Goal: Find specific page/section: Find specific page/section

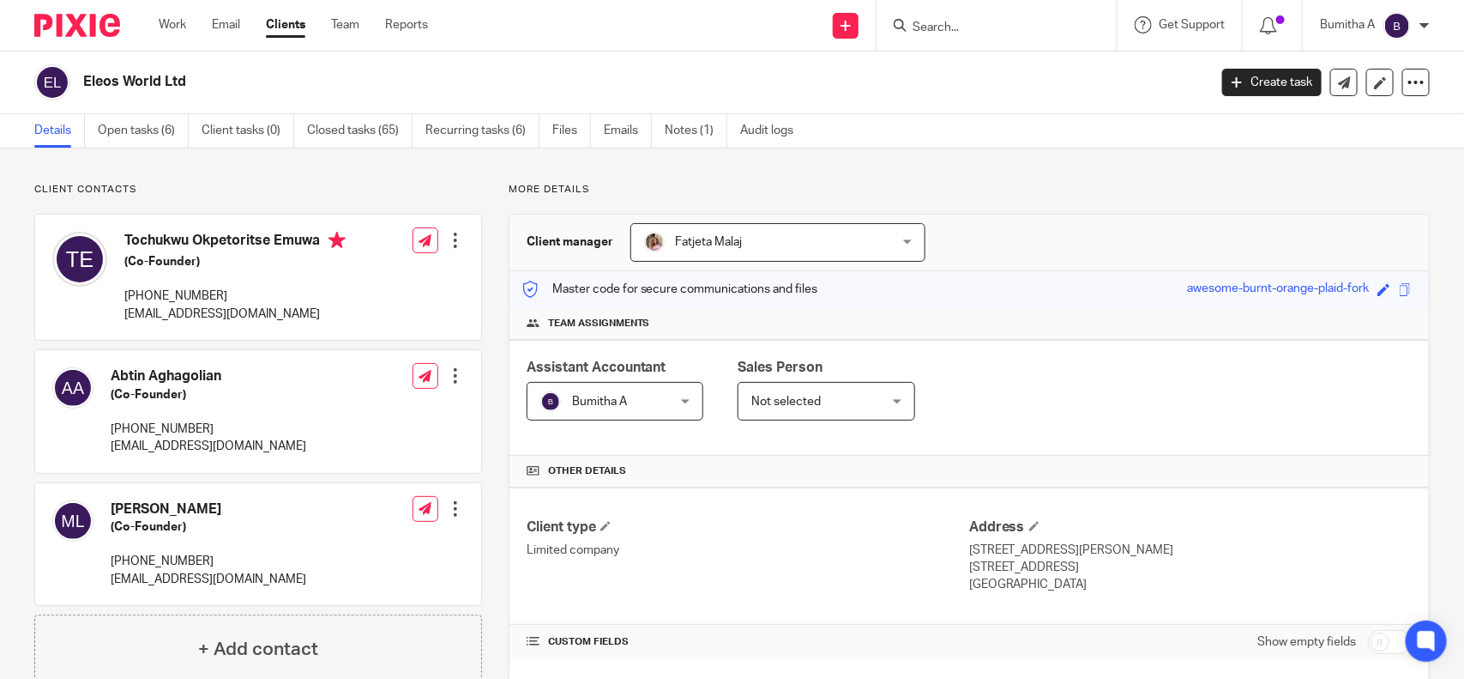
click at [944, 32] on input "Search" at bounding box center [988, 28] width 154 height 15
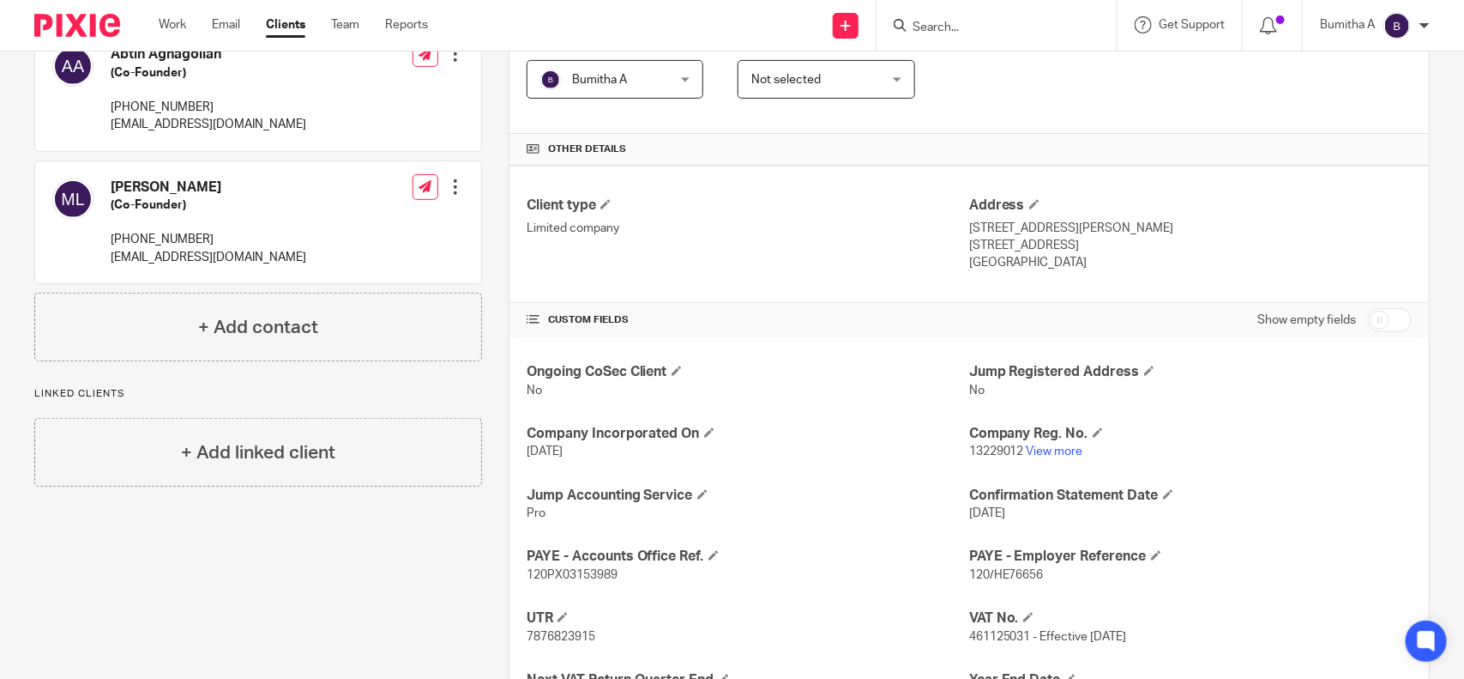
type input "a"
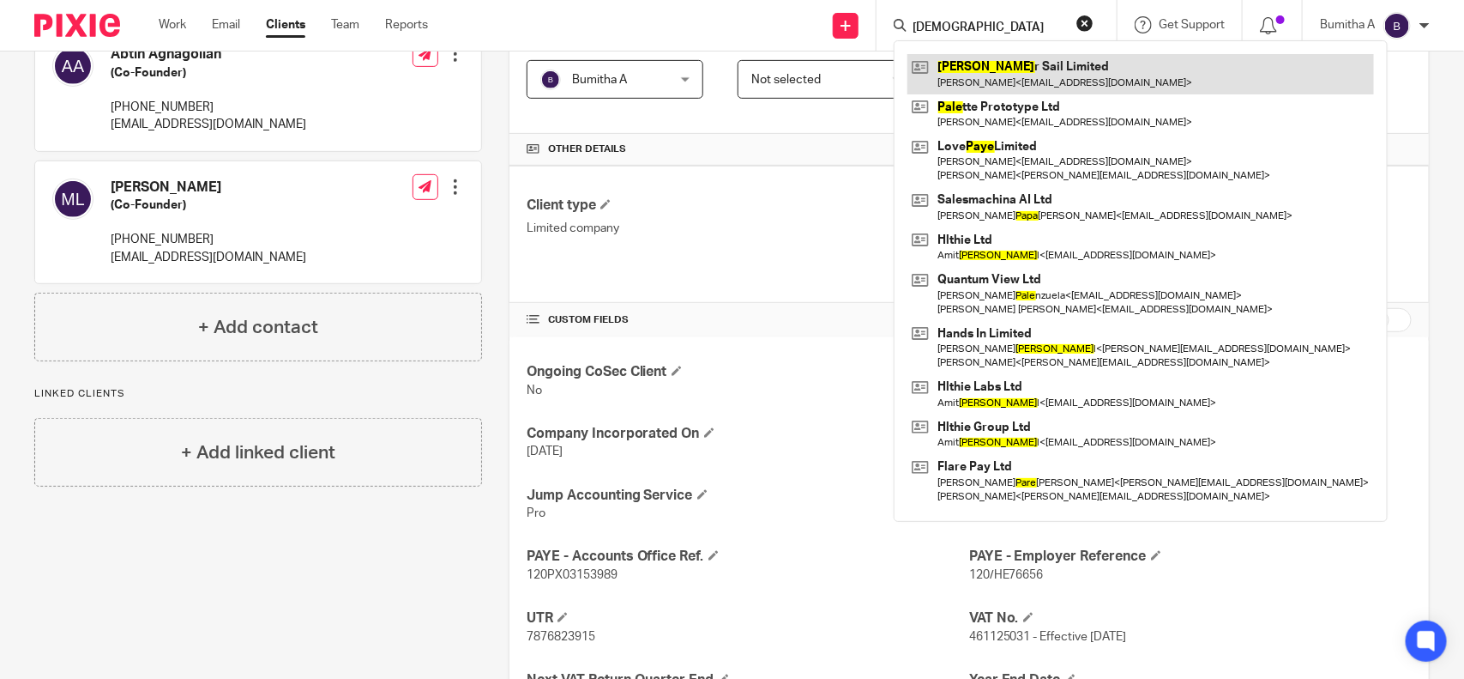
type input "[DEMOGRAPHIC_DATA]"
click at [1001, 69] on link at bounding box center [1141, 73] width 467 height 39
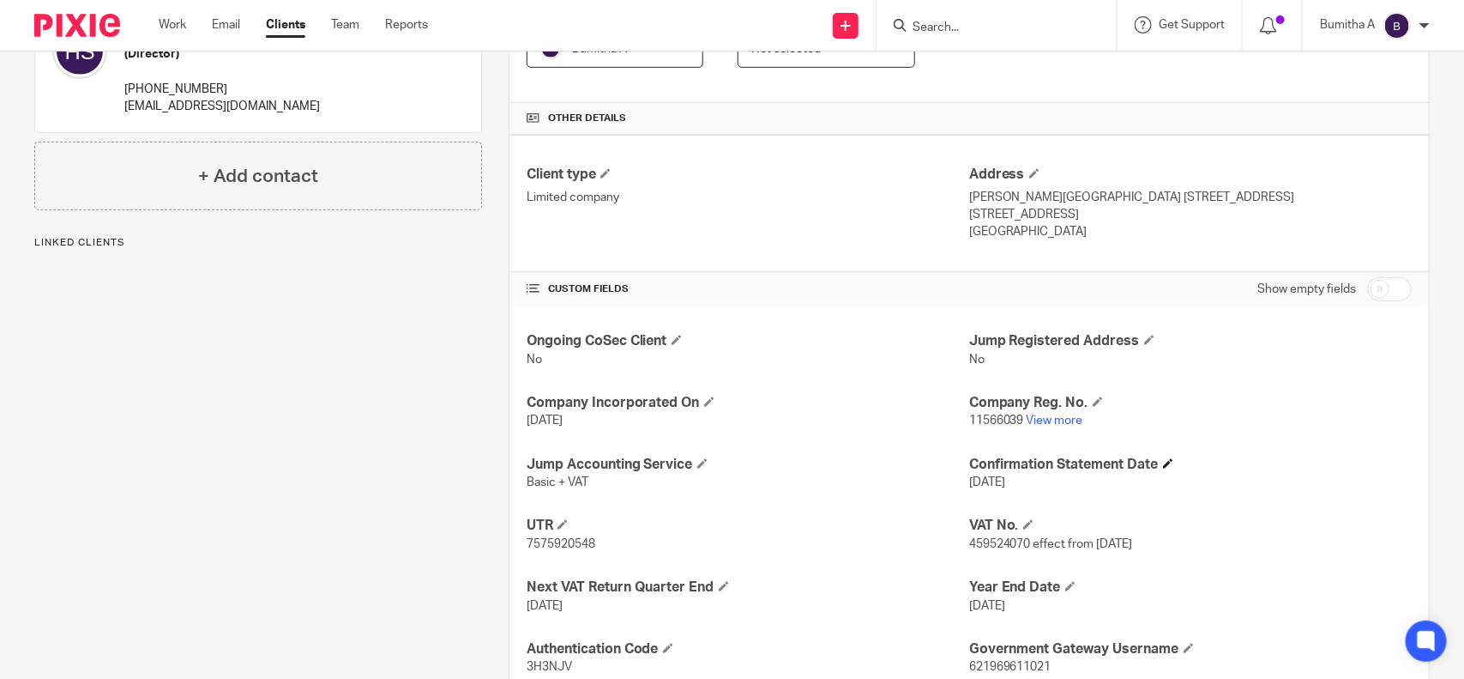
scroll to position [353, 0]
click at [1053, 420] on link "View more" at bounding box center [1055, 420] width 57 height 12
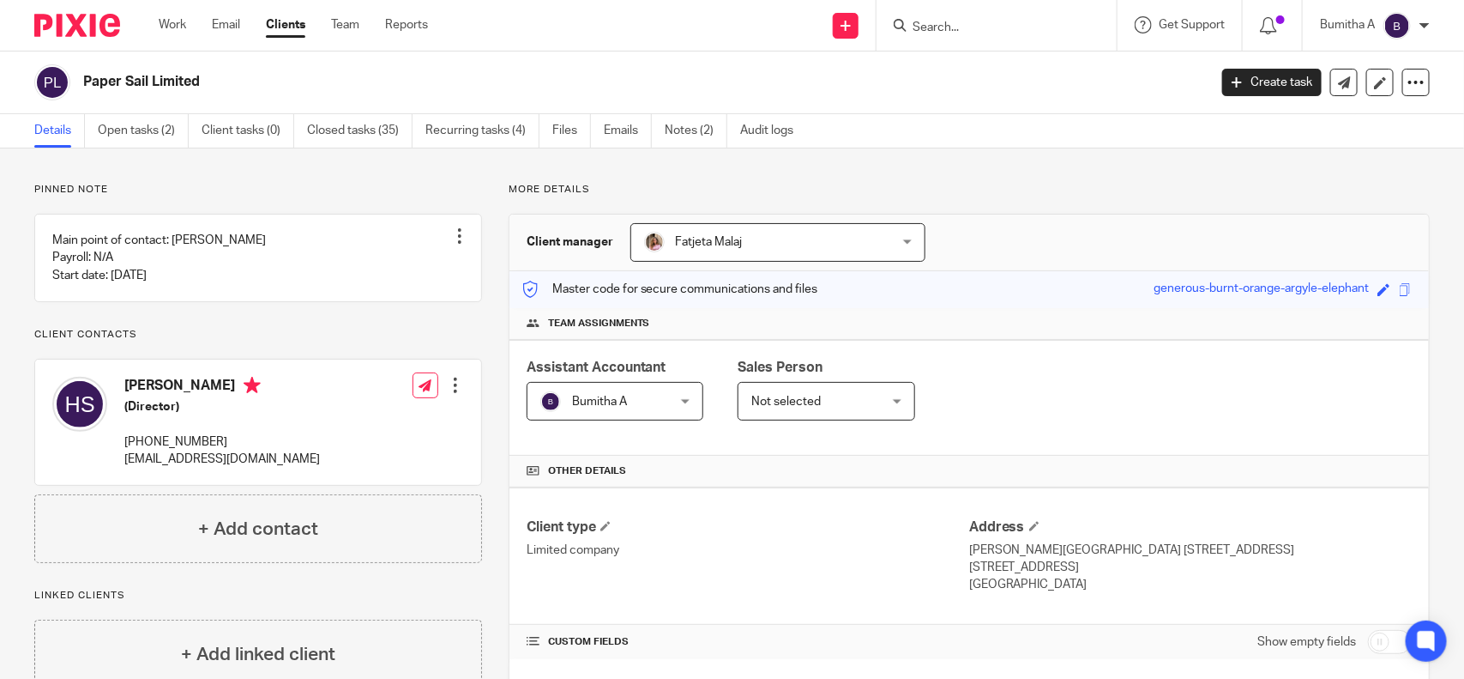
click at [935, 24] on input "Search" at bounding box center [988, 28] width 154 height 15
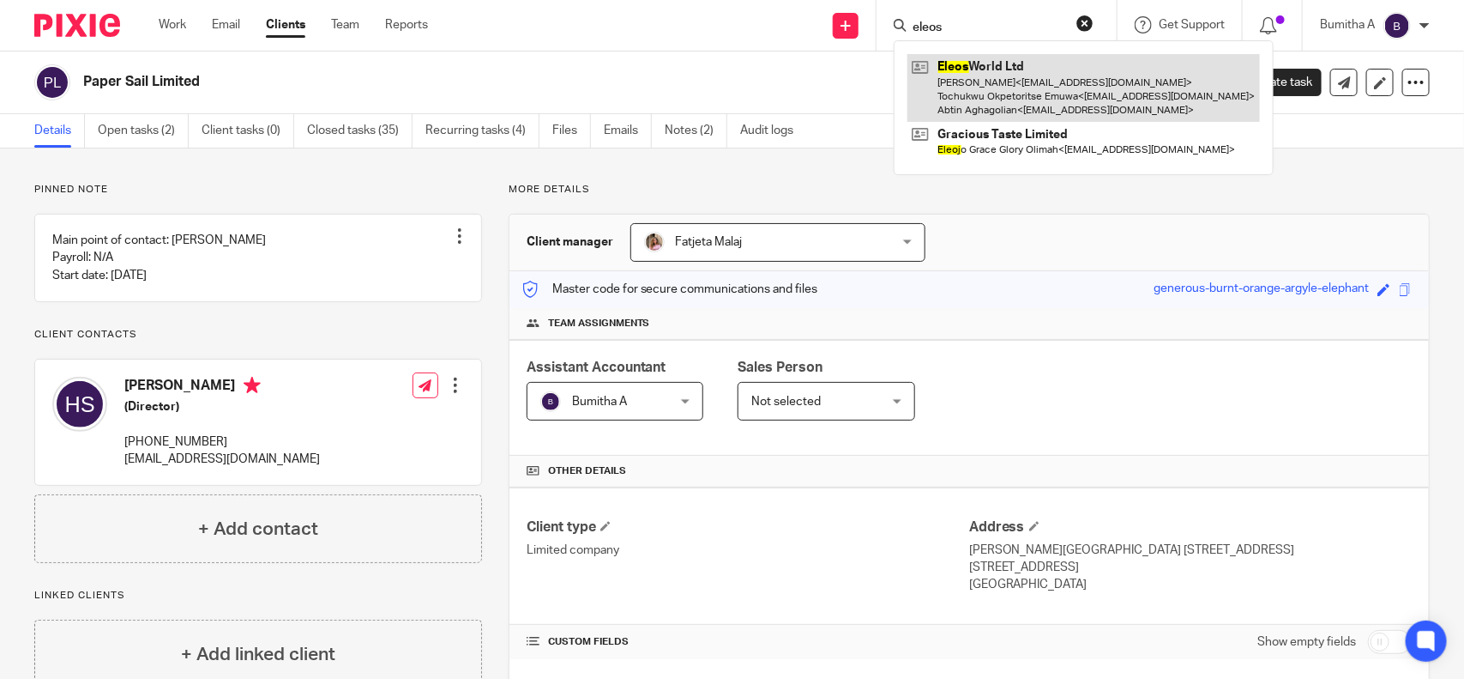
type input "eleos"
click at [972, 88] on link at bounding box center [1084, 88] width 353 height 68
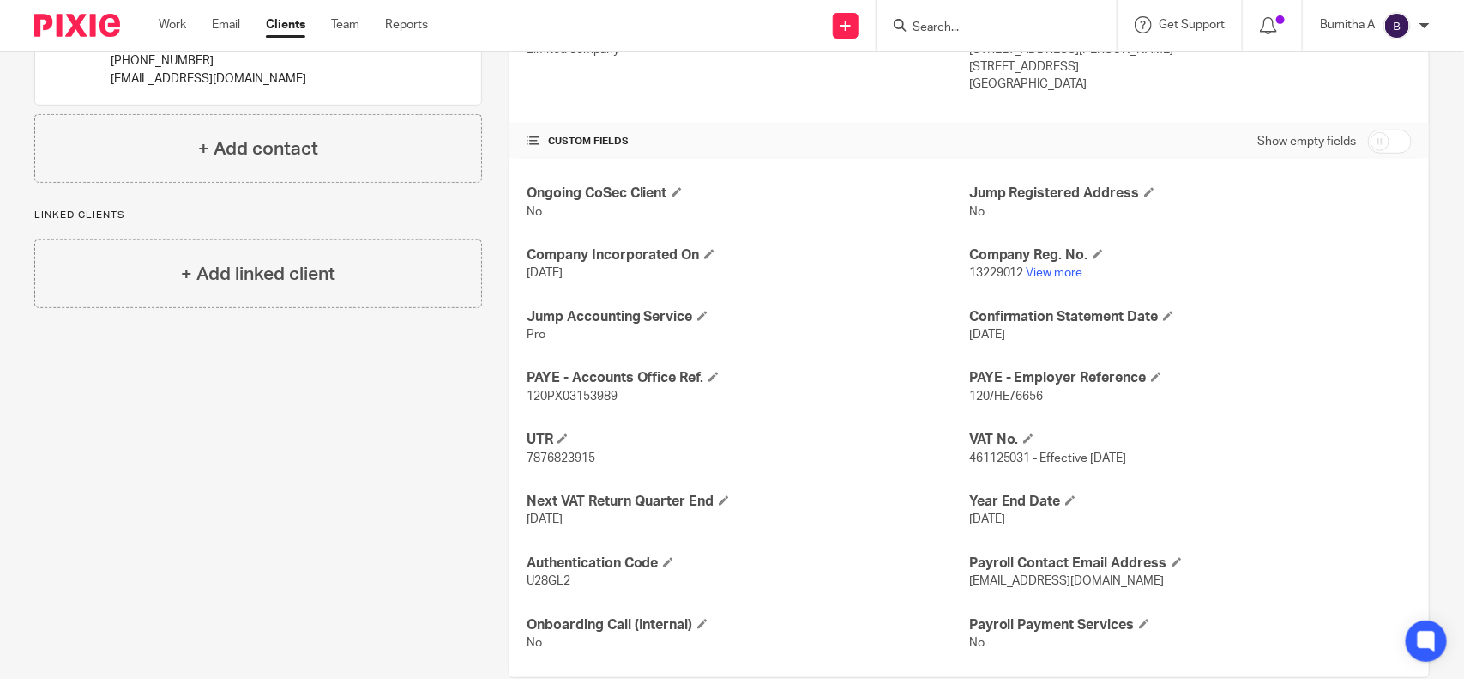
scroll to position [536, 0]
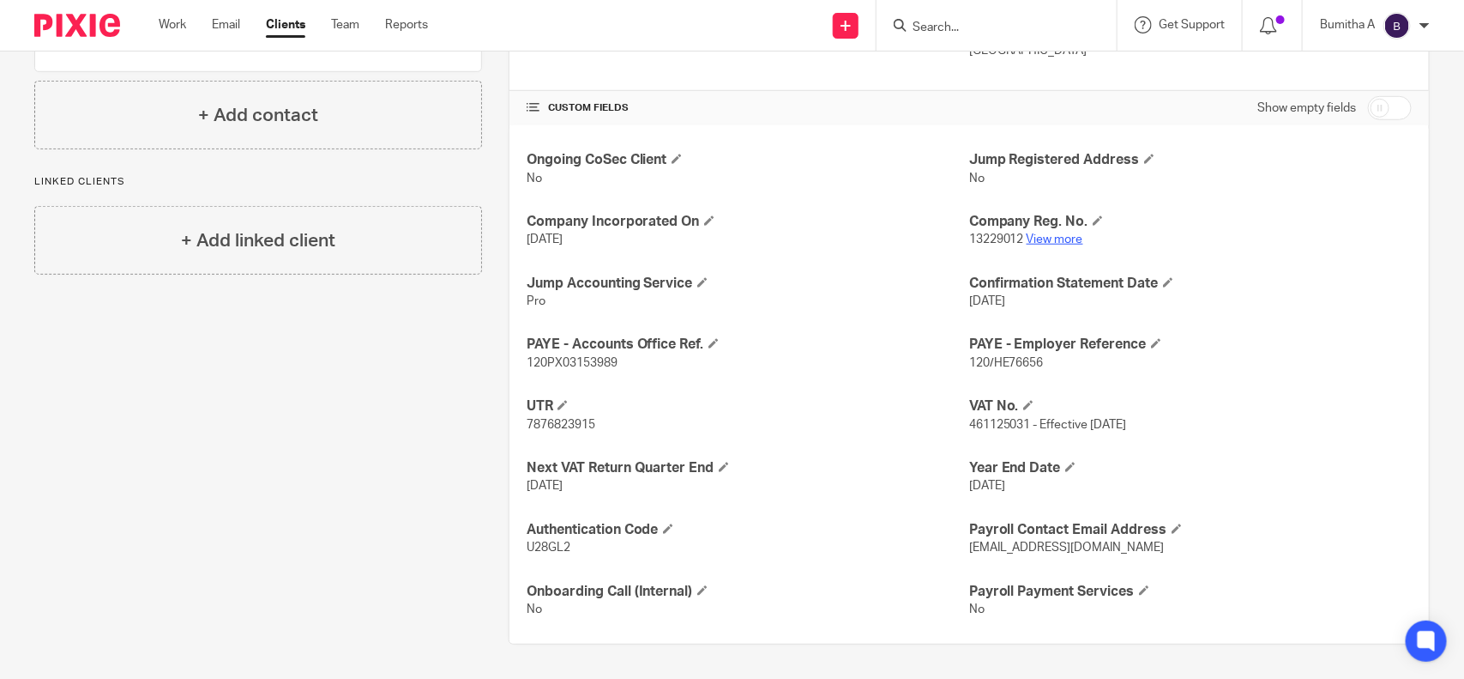
drag, startPoint x: 1053, startPoint y: 293, endPoint x: 1036, endPoint y: 233, distance: 62.2
click at [1036, 233] on link "View more" at bounding box center [1055, 239] width 57 height 12
